Goal: Task Accomplishment & Management: Complete application form

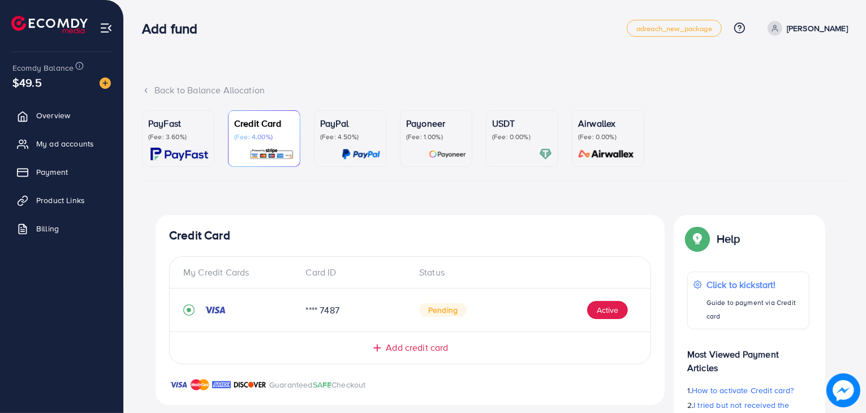
scroll to position [9, 0]
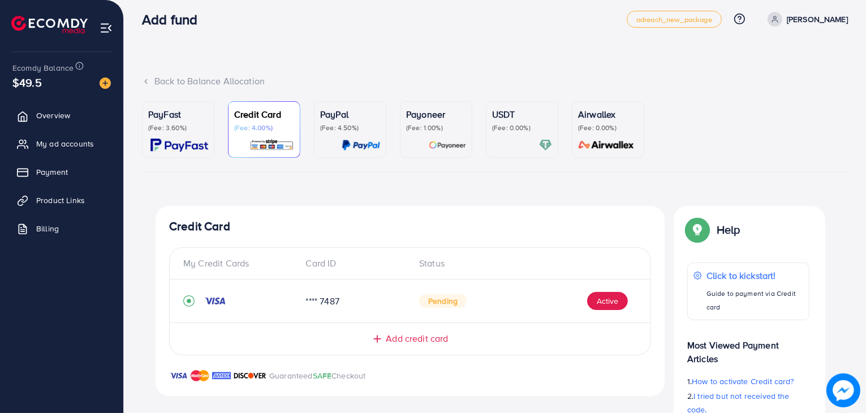
click at [324, 264] on div "Card ID" at bounding box center [354, 263] width 114 height 13
click at [333, 264] on div "Card ID" at bounding box center [354, 263] width 114 height 13
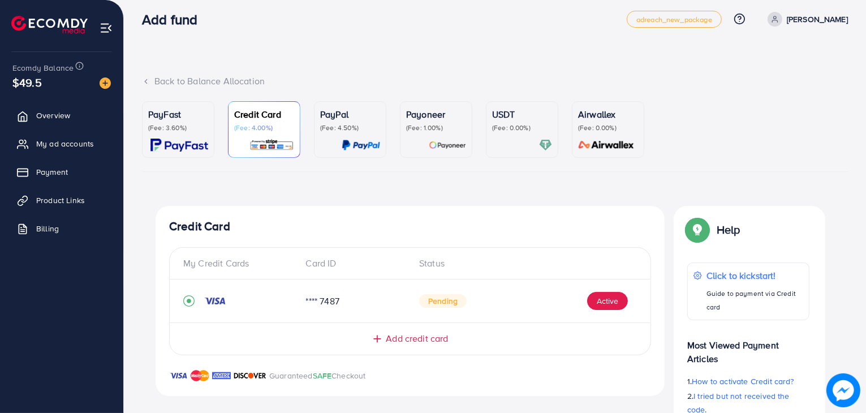
click at [334, 263] on div "Card ID" at bounding box center [354, 263] width 114 height 13
click at [346, 265] on div "Card ID" at bounding box center [354, 263] width 114 height 13
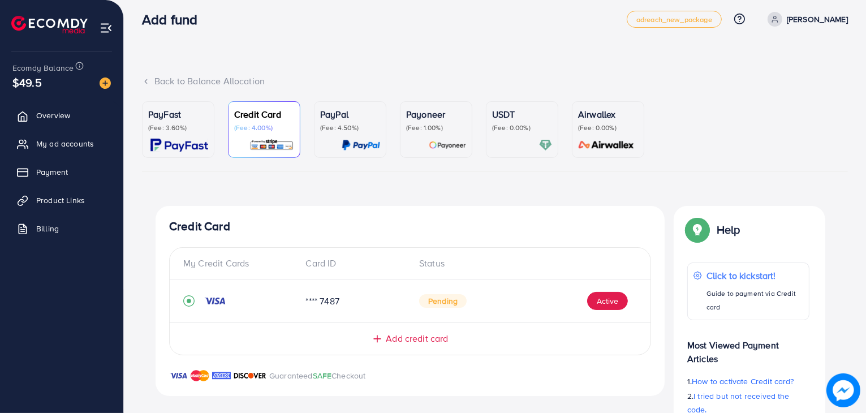
click at [346, 265] on div "Card ID" at bounding box center [354, 263] width 114 height 13
click at [331, 265] on div "Card ID" at bounding box center [354, 263] width 114 height 13
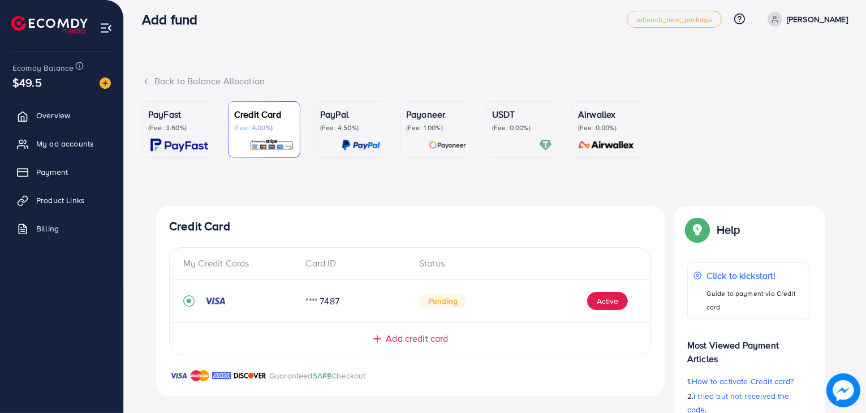
click at [331, 265] on div "Card ID" at bounding box center [354, 263] width 114 height 13
click at [429, 263] on div "Status" at bounding box center [523, 263] width 227 height 13
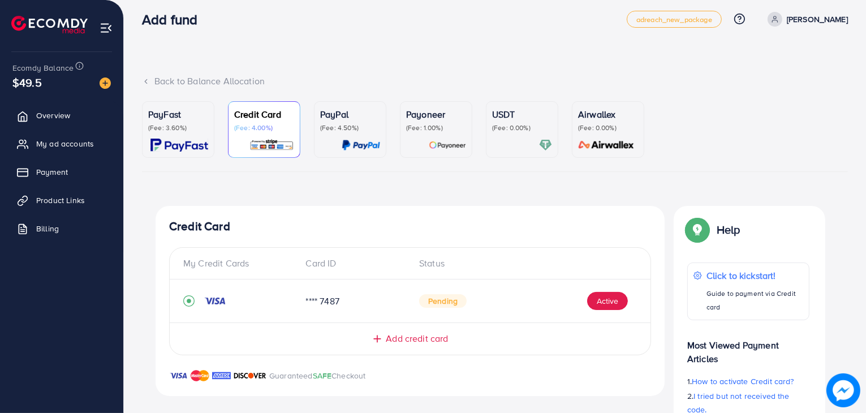
click at [429, 263] on div "Status" at bounding box center [523, 263] width 227 height 13
click at [331, 266] on div "Card ID" at bounding box center [354, 263] width 114 height 13
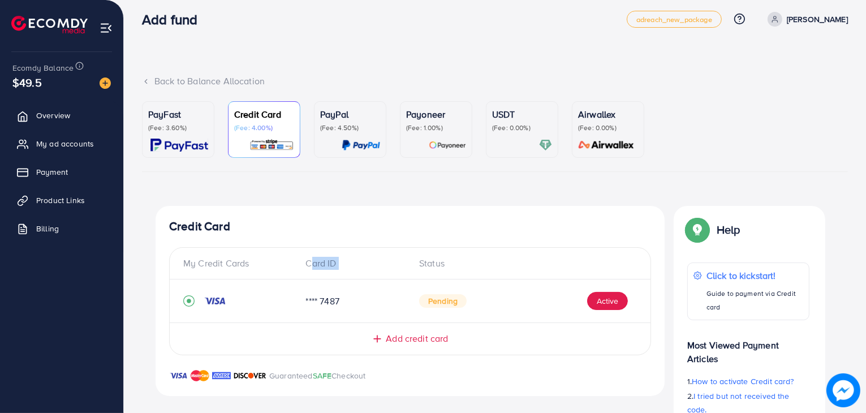
click at [331, 266] on div "Card ID" at bounding box center [354, 263] width 114 height 13
click at [344, 265] on div "Card ID" at bounding box center [354, 263] width 114 height 13
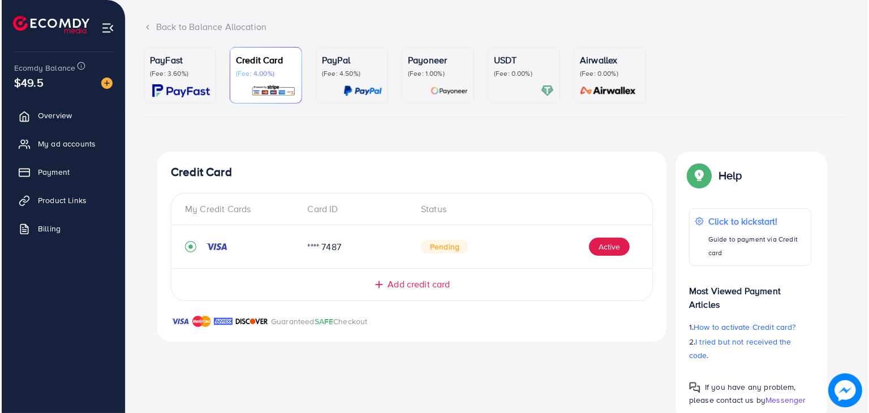
scroll to position [65, 0]
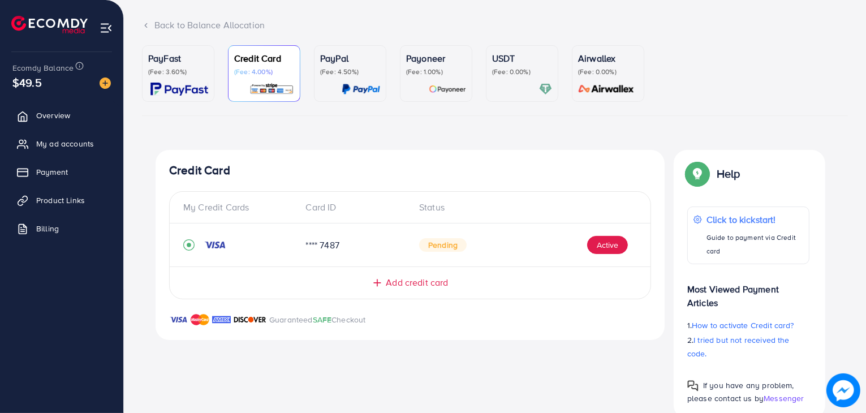
click at [361, 318] on p "Guaranteed SAFE Checkout" at bounding box center [317, 320] width 97 height 14
click at [378, 316] on div "Guaranteed SAFE Checkout" at bounding box center [410, 326] width 509 height 27
click at [597, 249] on button "Active" at bounding box center [607, 245] width 41 height 18
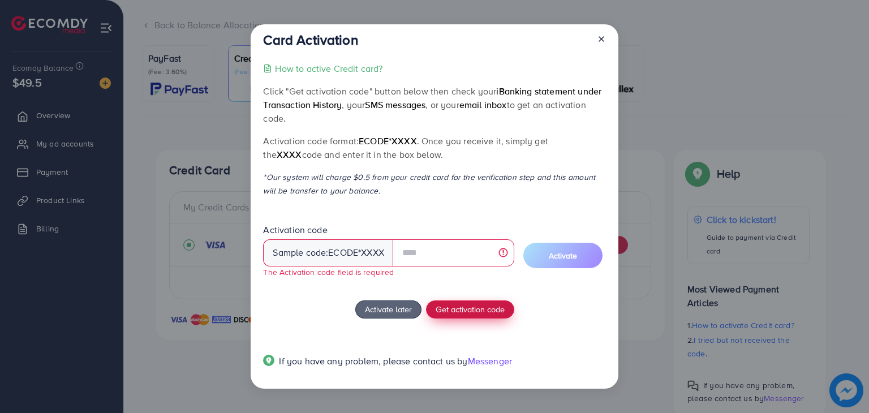
click at [489, 300] on button "Get activation code" at bounding box center [470, 309] width 88 height 18
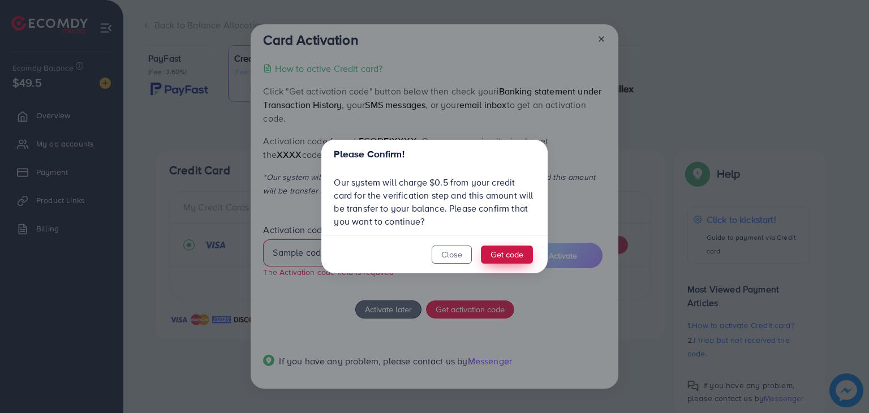
click at [517, 249] on button "Get code" at bounding box center [507, 254] width 52 height 18
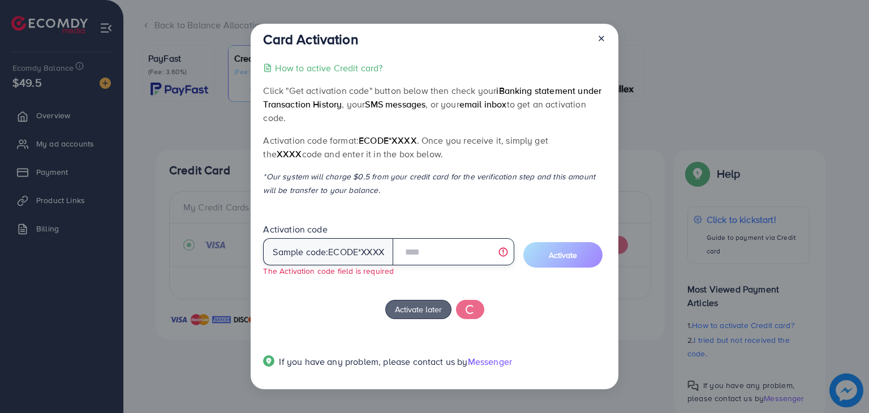
click at [419, 247] on input "text" at bounding box center [453, 251] width 122 height 27
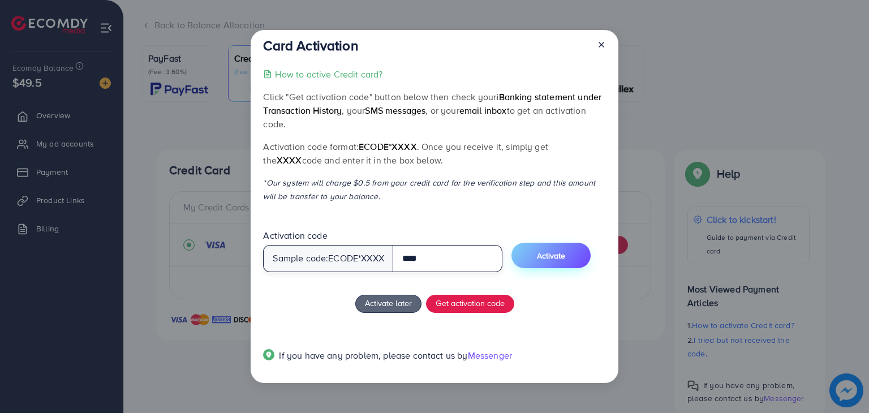
type input "****"
click at [552, 256] on span "Activate" at bounding box center [551, 255] width 28 height 11
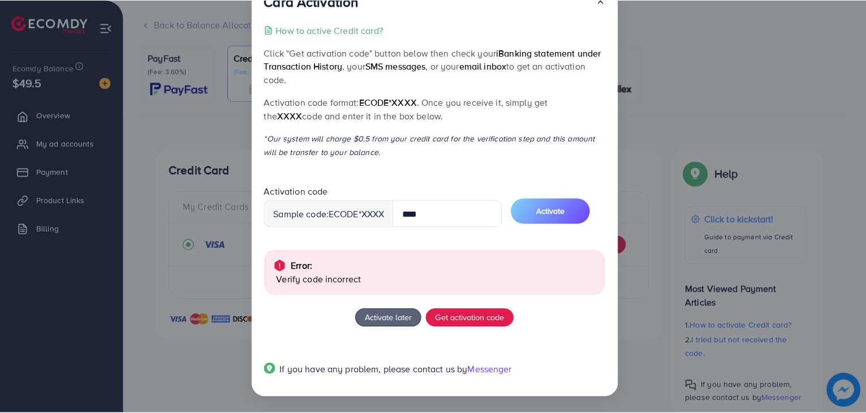
scroll to position [0, 0]
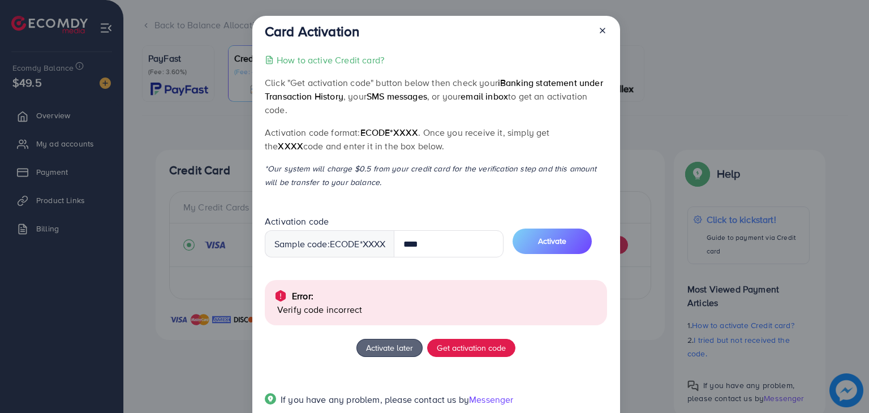
click at [634, 119] on div "Card Activation How to active Credit card? Click "Get activation code" button b…" at bounding box center [434, 206] width 869 height 413
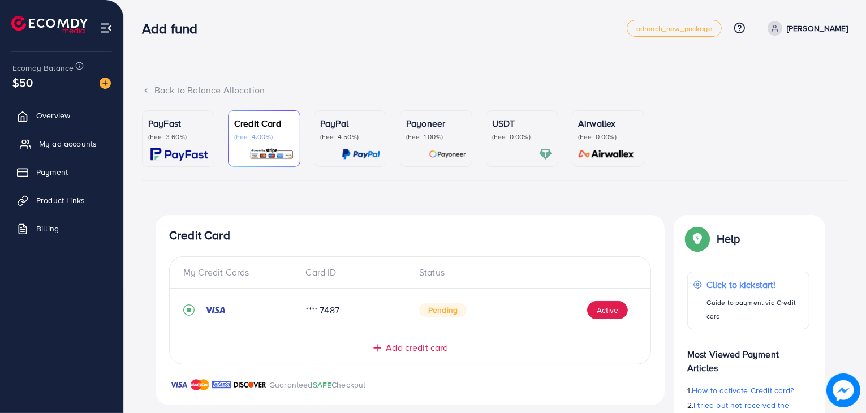
click at [59, 145] on span "My ad accounts" at bounding box center [68, 143] width 58 height 11
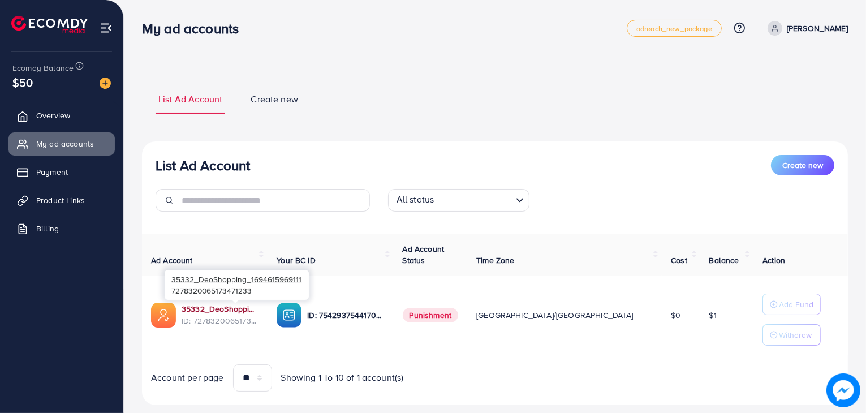
scroll to position [23, 0]
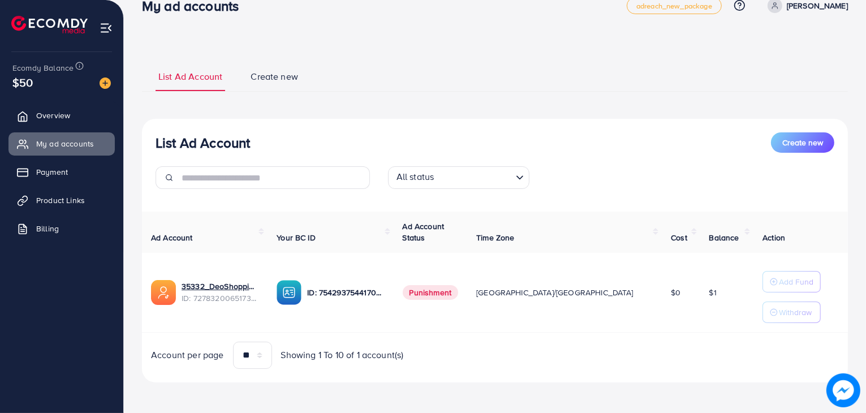
click at [275, 72] on span "Create new" at bounding box center [275, 76] width 48 height 13
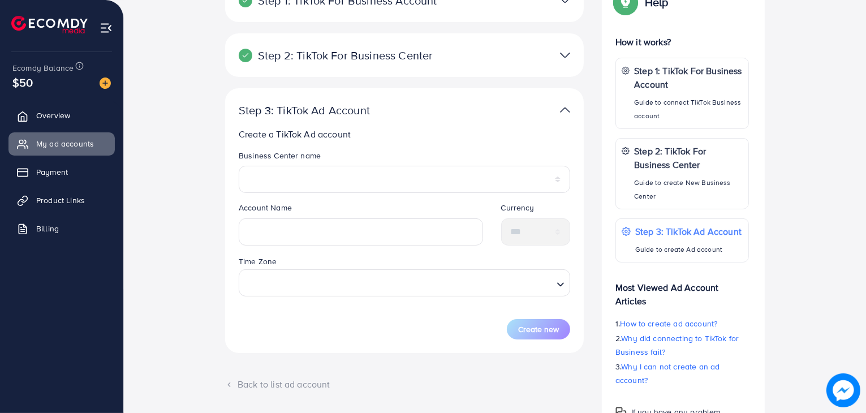
scroll to position [226, 0]
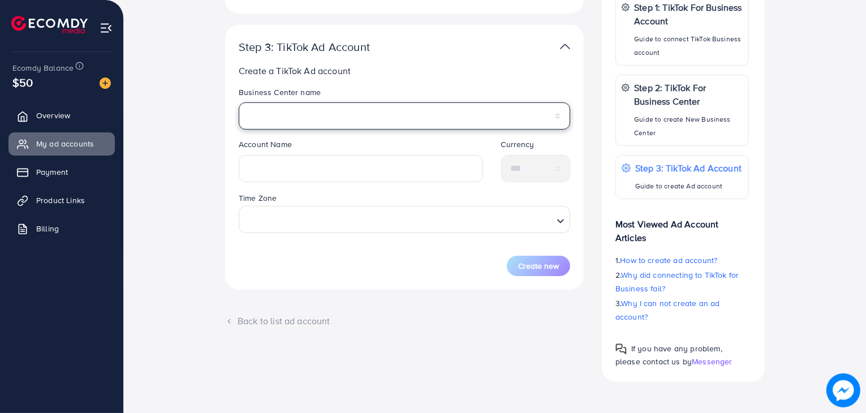
click at [352, 118] on select "******" at bounding box center [404, 115] width 331 height 27
select select "**********"
click at [239, 102] on select "******" at bounding box center [404, 115] width 331 height 27
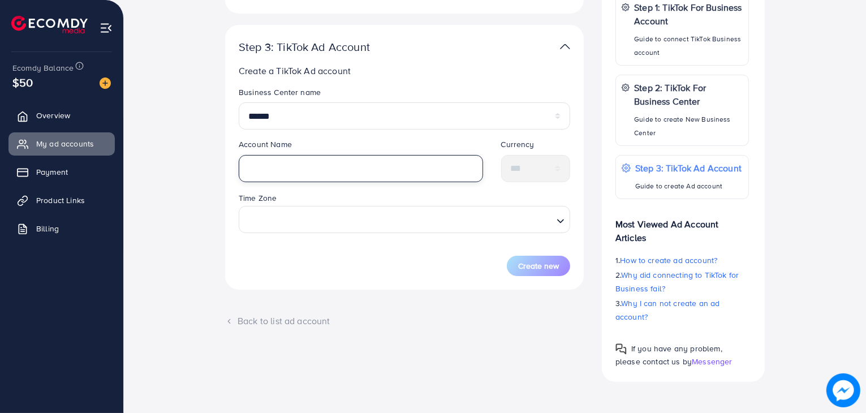
click at [334, 170] on input "text" at bounding box center [361, 168] width 244 height 27
type input "**********"
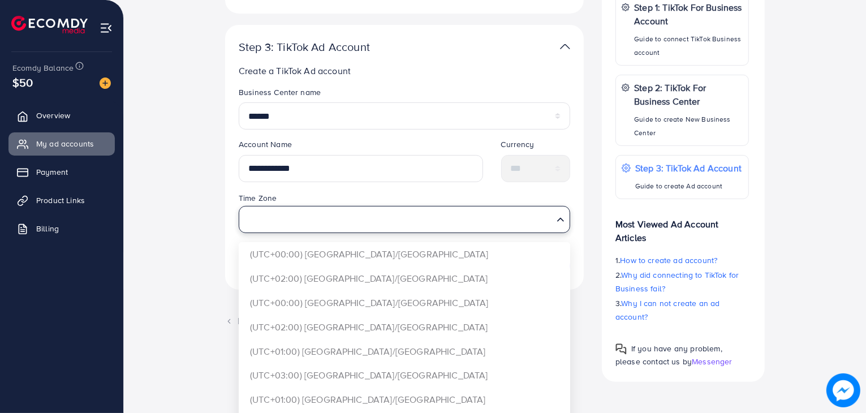
click at [439, 218] on input "Search for option" at bounding box center [398, 219] width 308 height 21
type input "*"
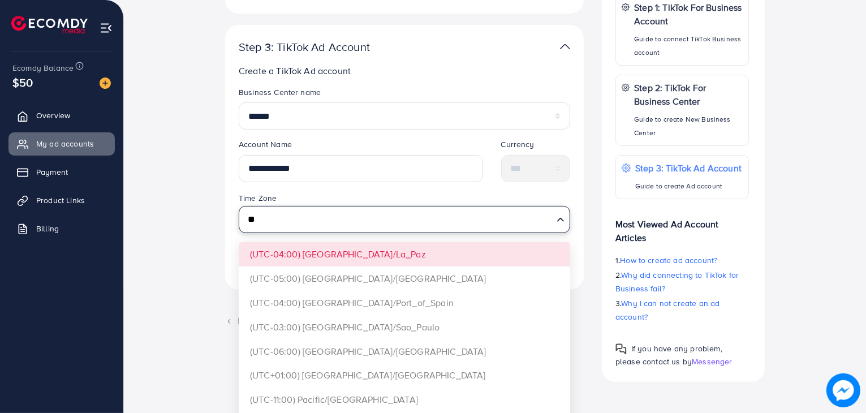
type input "*"
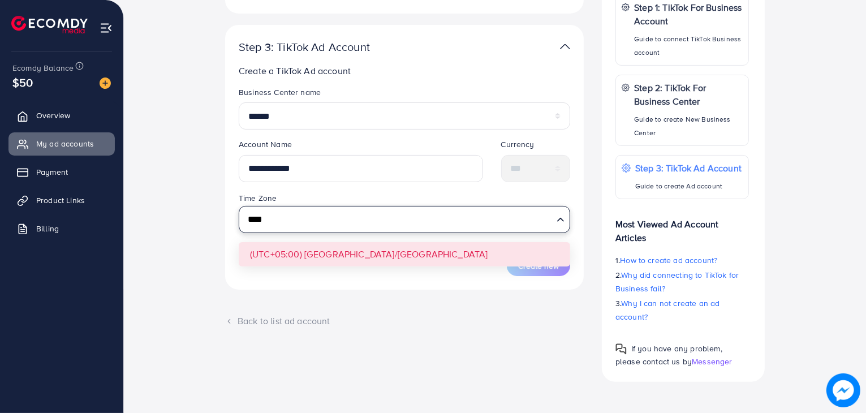
type input "****"
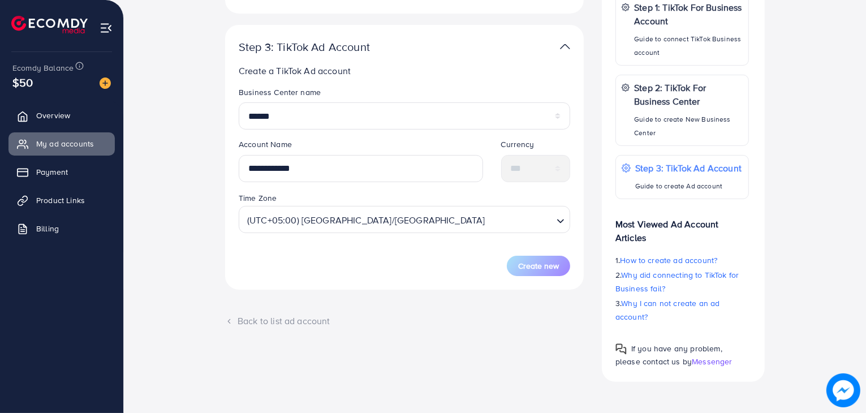
click at [439, 256] on form "**********" at bounding box center [404, 181] width 331 height 189
click at [525, 268] on span "Create new" at bounding box center [538, 265] width 41 height 11
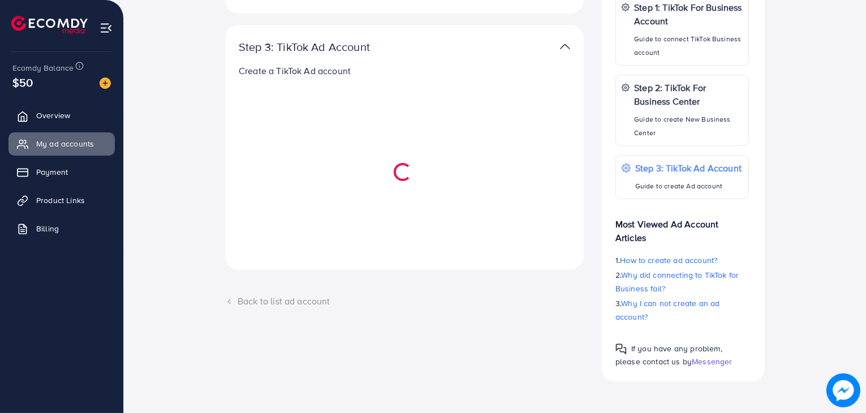
select select
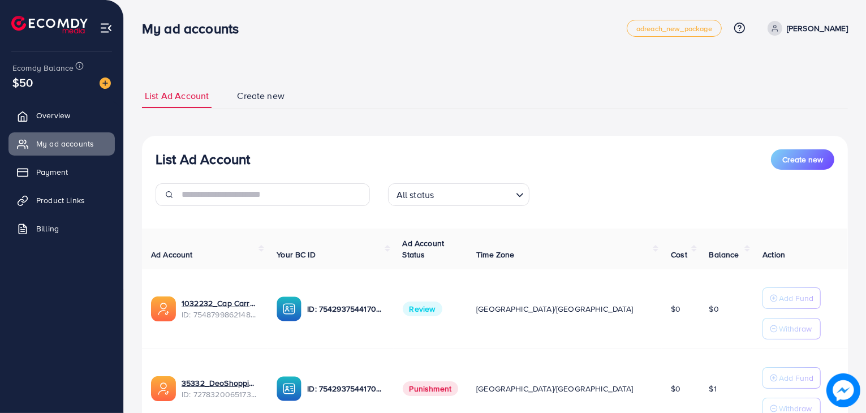
click at [522, 163] on div "List Ad Account Create new" at bounding box center [495, 159] width 679 height 20
